Goal: Task Accomplishment & Management: Manage account settings

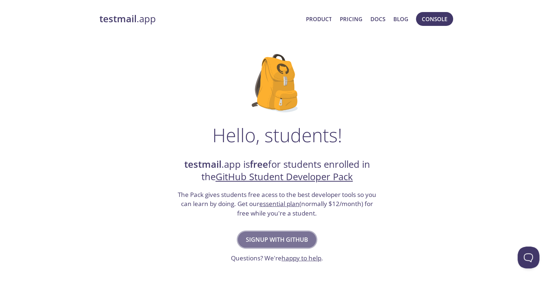
click at [294, 236] on span "Signup with GitHub" at bounding box center [277, 239] width 62 height 10
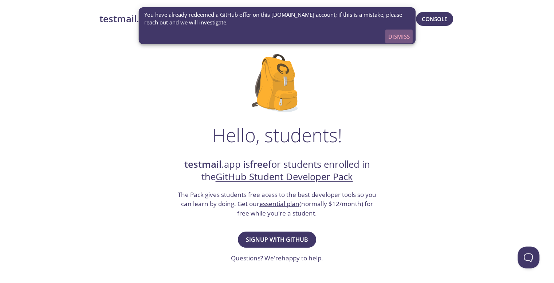
click at [399, 35] on span "Dismiss" at bounding box center [398, 36] width 21 height 9
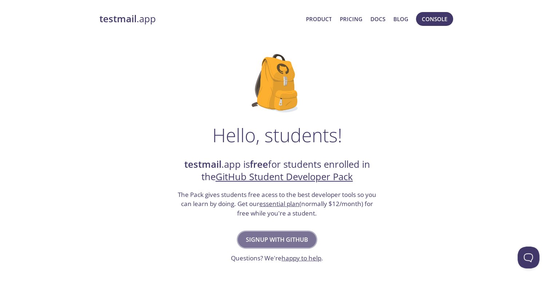
click at [257, 243] on span "Signup with GitHub" at bounding box center [277, 239] width 62 height 10
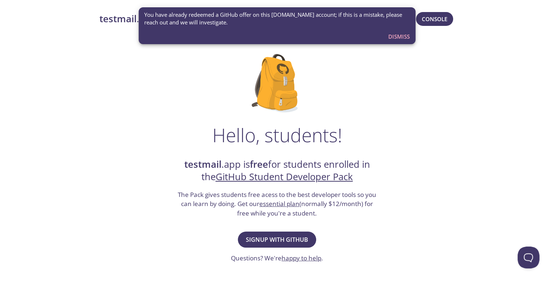
click at [121, 21] on strong "testmail" at bounding box center [117, 18] width 37 height 13
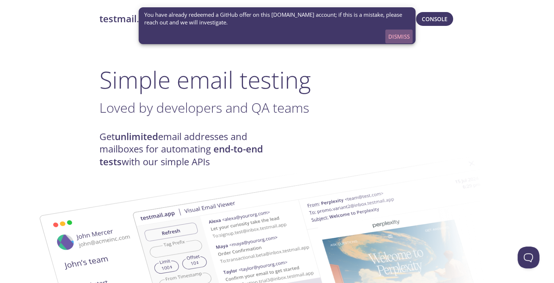
click at [391, 35] on span "Dismiss" at bounding box center [398, 36] width 21 height 9
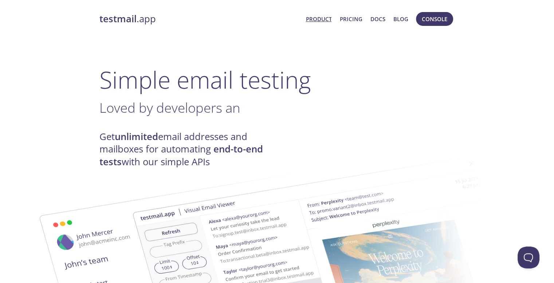
click at [127, 21] on strong "testmail" at bounding box center [117, 18] width 37 height 13
click at [444, 22] on span "Console" at bounding box center [434, 18] width 25 height 9
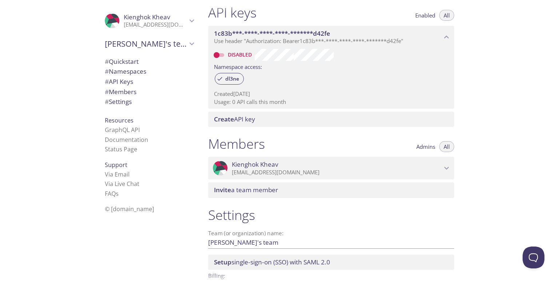
scroll to position [235, 0]
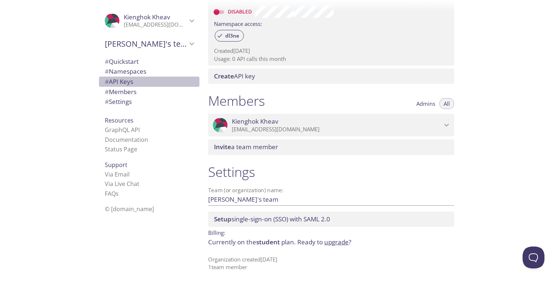
click at [135, 84] on span "# API Keys" at bounding box center [149, 81] width 89 height 9
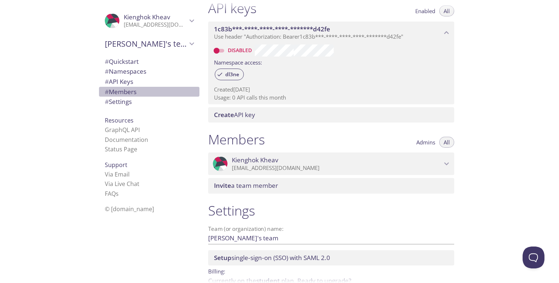
click at [133, 91] on span "# Members" at bounding box center [149, 91] width 89 height 9
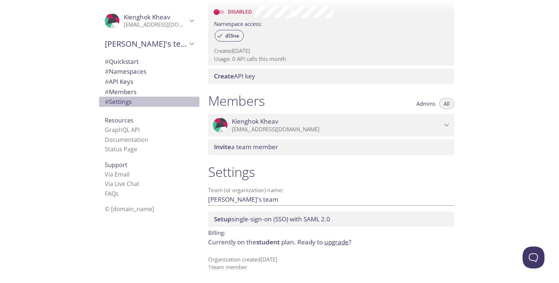
click at [131, 101] on span "# Settings" at bounding box center [149, 101] width 89 height 9
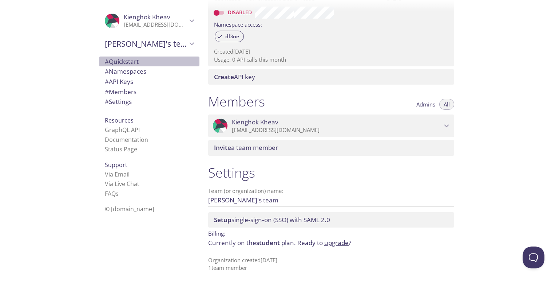
click at [121, 63] on span "# Quickstart" at bounding box center [122, 61] width 34 height 8
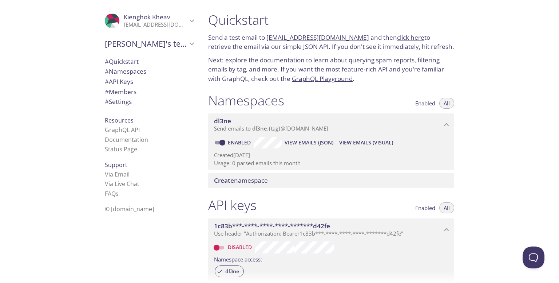
click at [397, 37] on link "click here" at bounding box center [410, 37] width 27 height 8
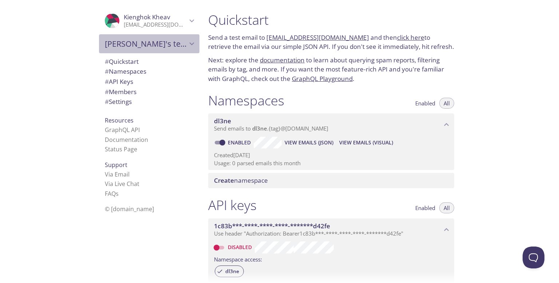
click at [118, 41] on span "[PERSON_NAME]'s team" at bounding box center [146, 44] width 82 height 10
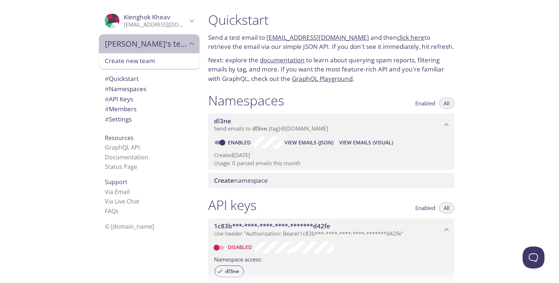
click at [118, 41] on span "[PERSON_NAME]'s team" at bounding box center [146, 44] width 82 height 10
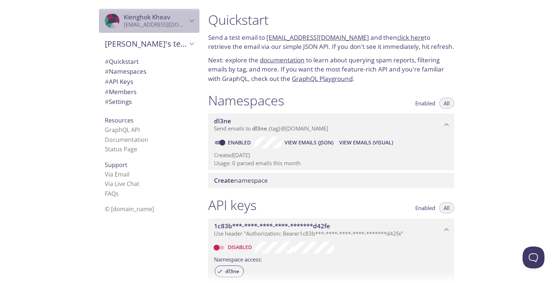
click at [106, 24] on icon "Kienghok Kheav" at bounding box center [117, 48] width 82 height 97
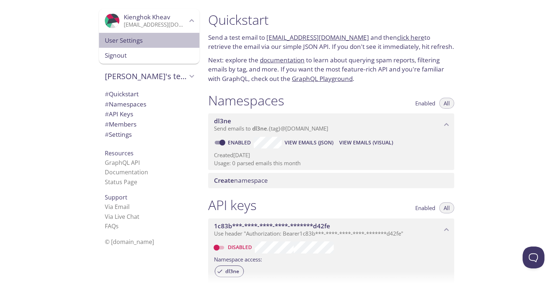
click at [142, 40] on span "User Settings" at bounding box center [149, 40] width 89 height 9
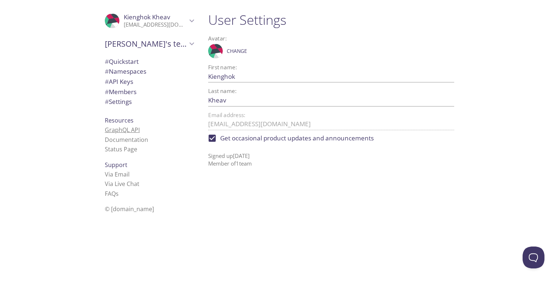
click at [125, 129] on link "GraphQL API" at bounding box center [122, 130] width 35 height 8
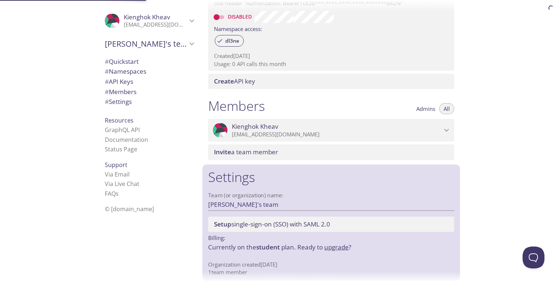
scroll to position [235, 0]
